Goal: Check status: Check status

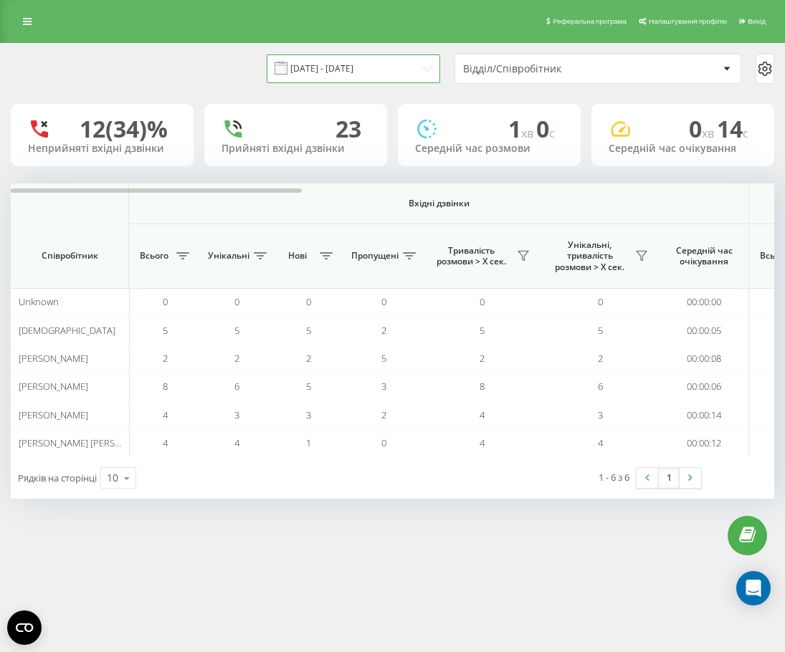
click at [361, 61] on input "[DATE] - [DATE]" at bounding box center [354, 68] width 174 height 28
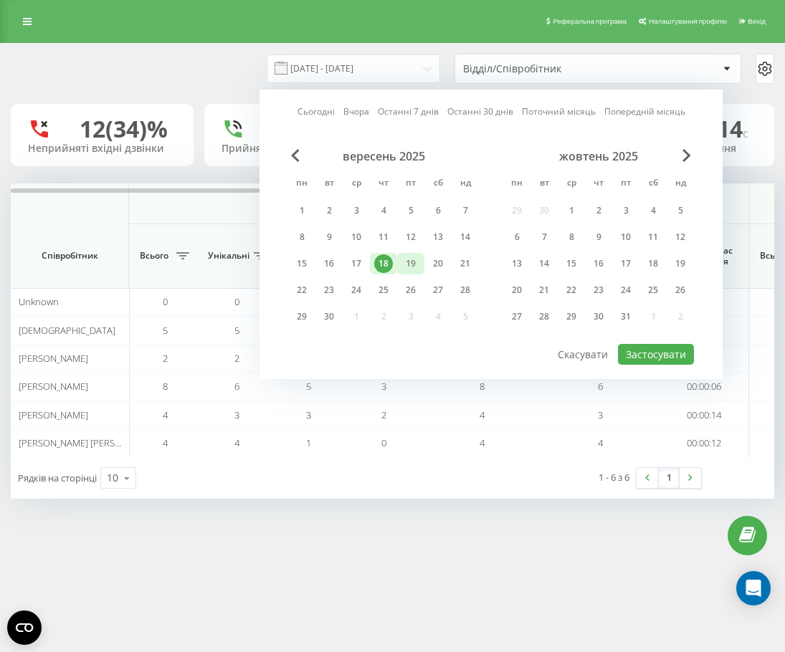
click at [404, 267] on div "19" at bounding box center [410, 264] width 19 height 19
click at [626, 361] on button "Застосувати" at bounding box center [656, 354] width 76 height 21
type input "[DATE] - [DATE]"
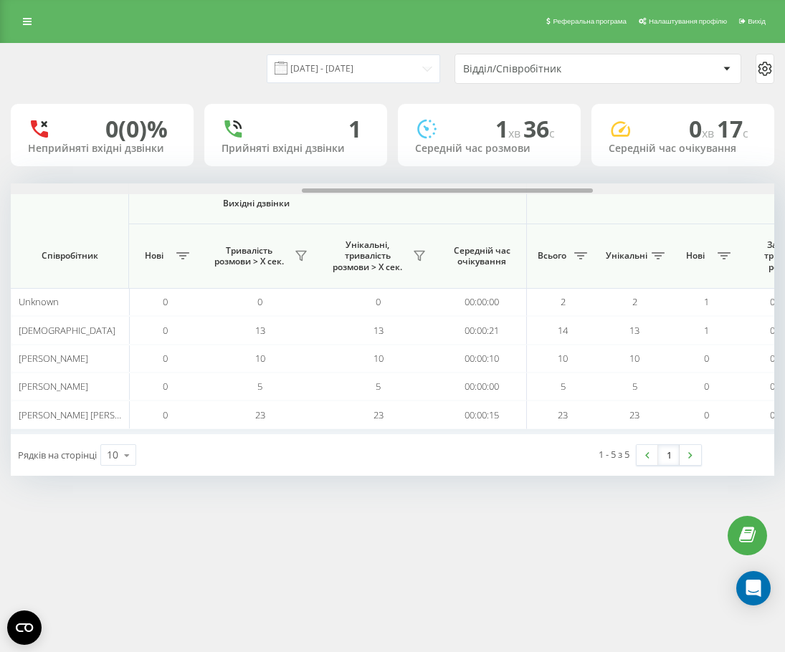
click at [561, 193] on div at bounding box center [393, 189] width 764 height 11
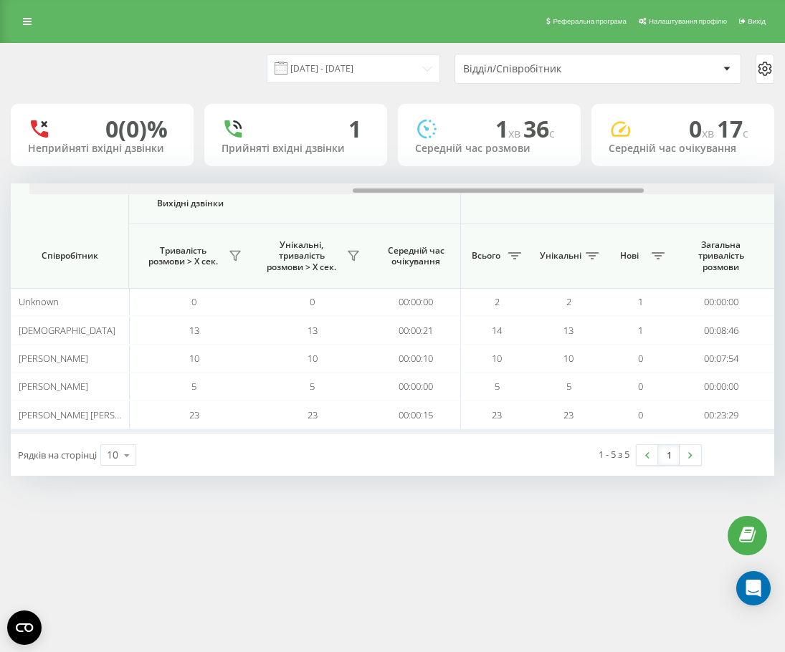
scroll to position [0, 865]
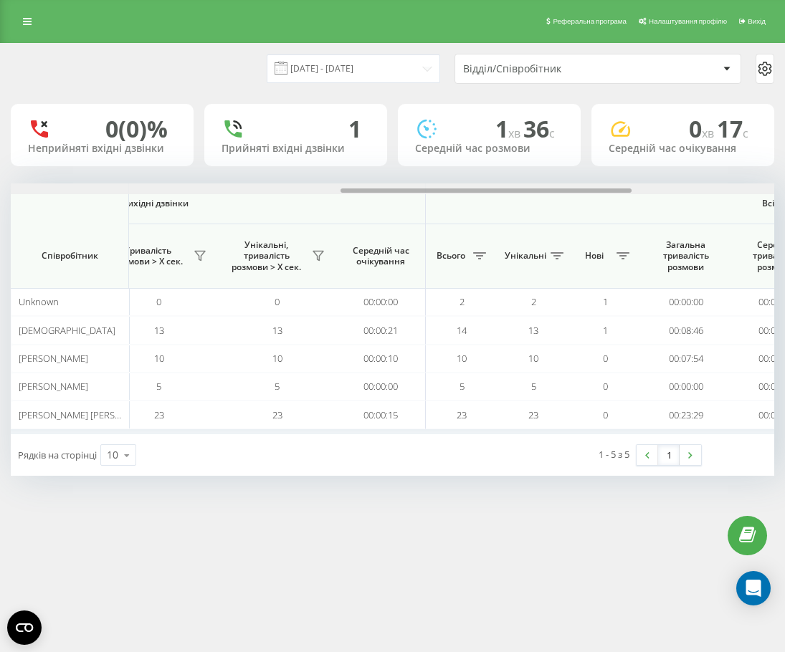
drag, startPoint x: 561, startPoint y: 193, endPoint x: 599, endPoint y: 190, distance: 38.8
click at [599, 190] on div at bounding box center [486, 191] width 291 height 4
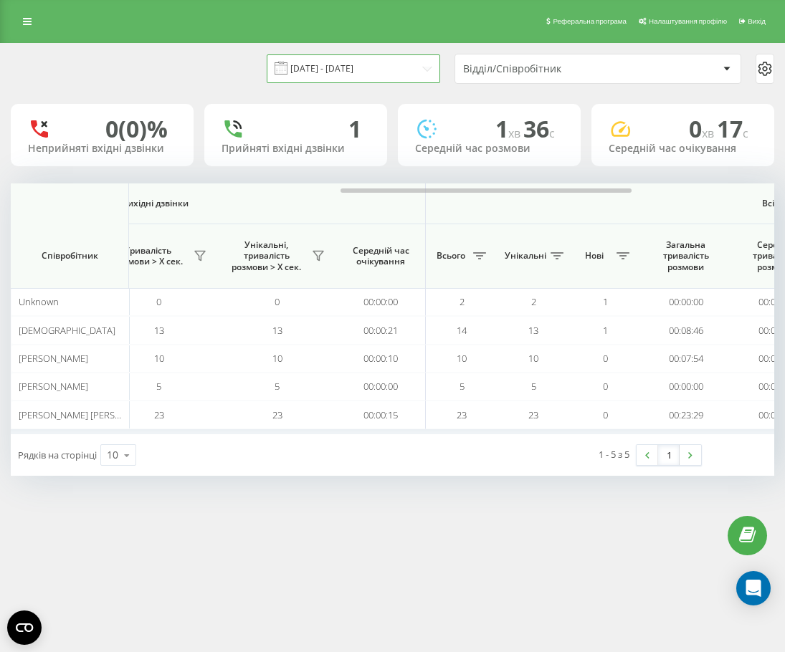
click at [388, 69] on input "[DATE] - [DATE]" at bounding box center [354, 68] width 174 height 28
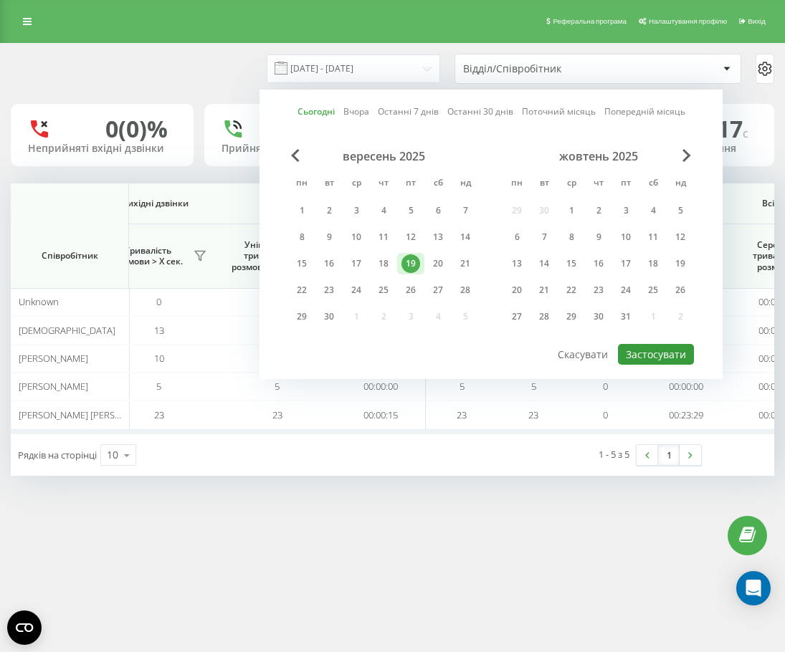
click at [643, 353] on button "Застосувати" at bounding box center [656, 354] width 76 height 21
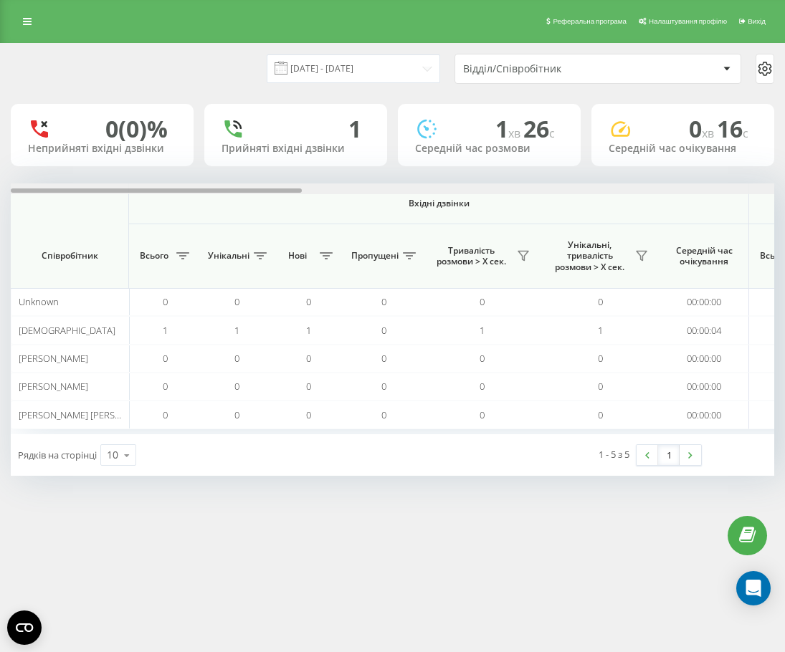
scroll to position [0, 764]
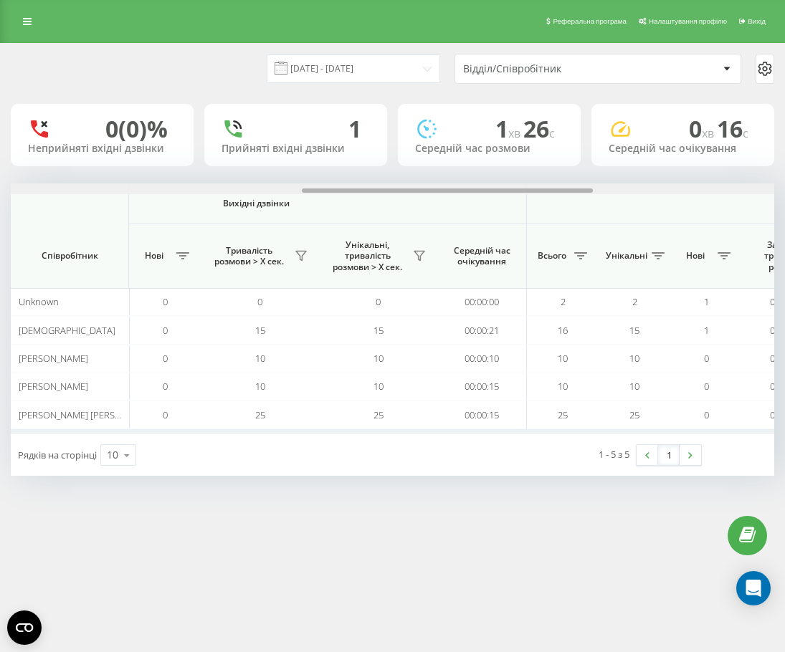
scroll to position [0, 1237]
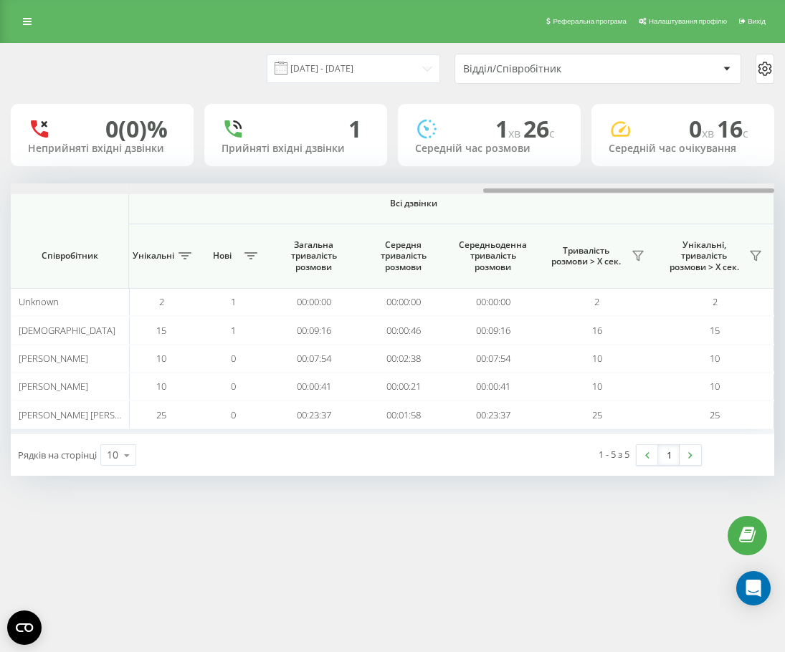
click at [505, 187] on div at bounding box center [393, 189] width 764 height 11
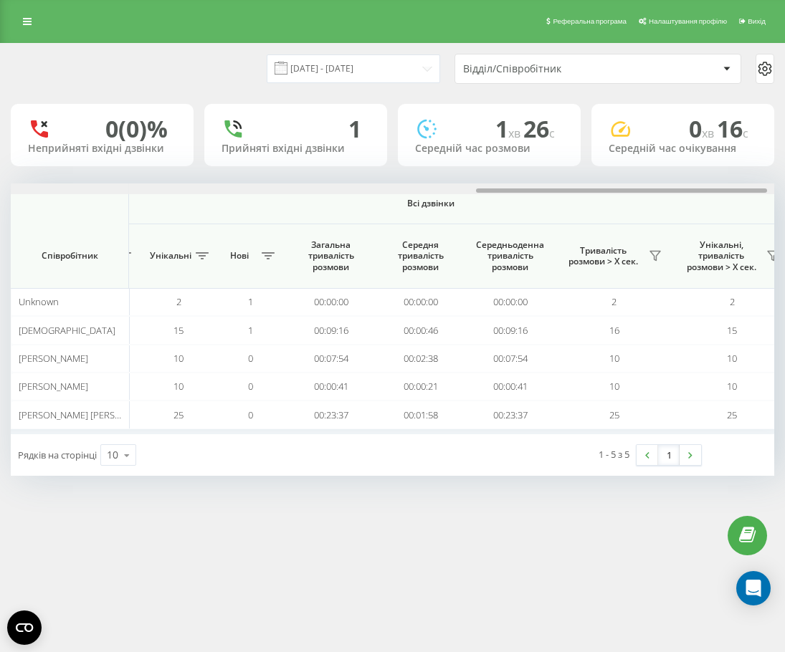
scroll to position [0, 1218]
drag, startPoint x: 515, startPoint y: 191, endPoint x: 508, endPoint y: 191, distance: 7.2
click at [508, 191] on div at bounding box center [621, 191] width 291 height 4
click at [22, 18] on link at bounding box center [27, 21] width 26 height 20
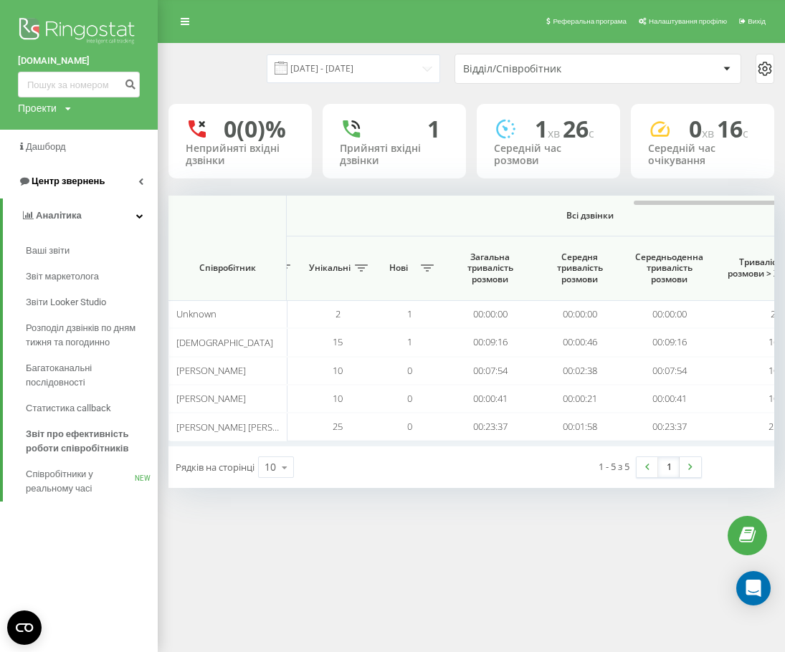
click at [18, 184] on span "Центр звернень" at bounding box center [61, 181] width 87 height 14
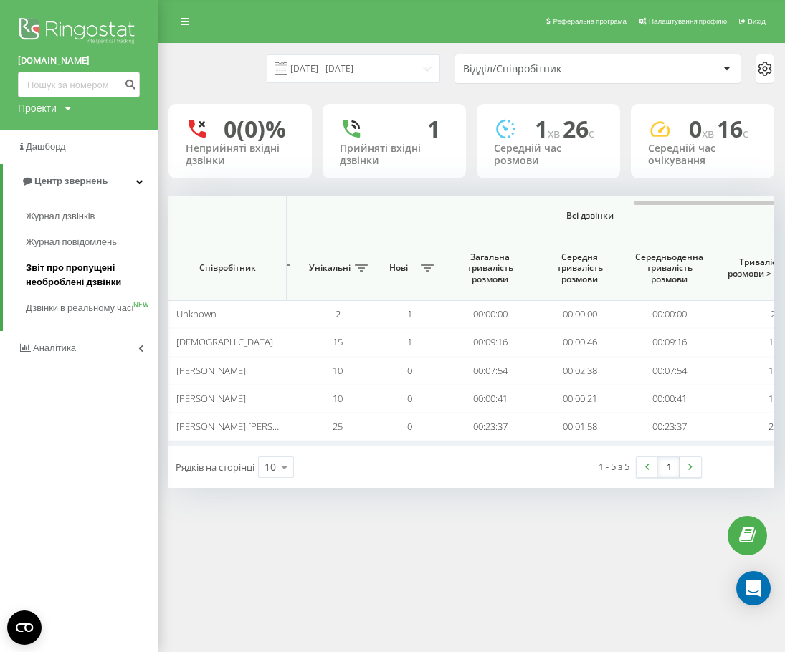
click at [55, 285] on span "Звіт про пропущені необроблені дзвінки" at bounding box center [88, 275] width 125 height 29
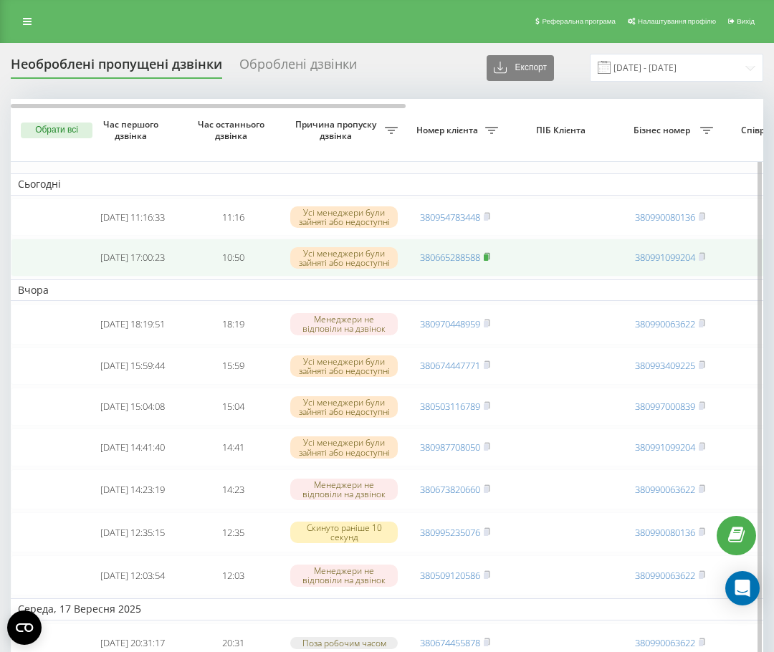
click at [490, 255] on span at bounding box center [487, 257] width 6 height 13
